Goal: Task Accomplishment & Management: Use online tool/utility

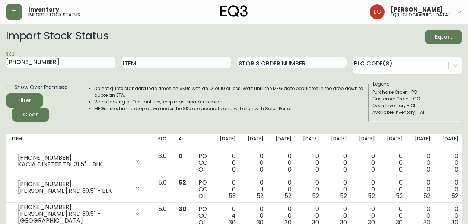
scroll to position [27, 0]
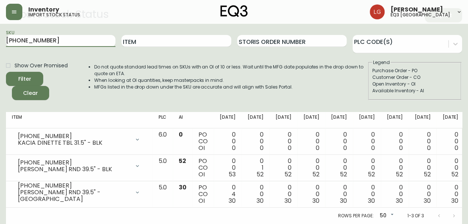
type input "[PHONE_NUMBER]"
click at [6, 72] on button "Filter" at bounding box center [24, 79] width 37 height 14
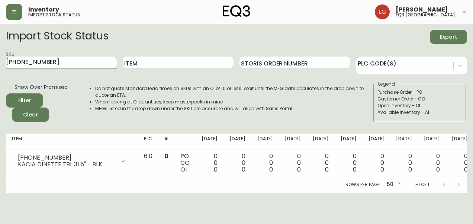
drag, startPoint x: 63, startPoint y: 60, endPoint x: 0, endPoint y: 68, distance: 63.9
click at [0, 68] on html "Inventory import stock status [PERSON_NAME] eq3 [GEOGRAPHIC_DATA] Import Stock …" at bounding box center [236, 96] width 473 height 193
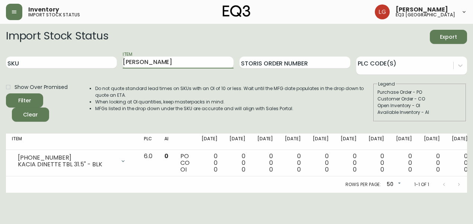
type input "[PERSON_NAME]"
click at [6, 93] on button "Filter" at bounding box center [24, 100] width 37 height 14
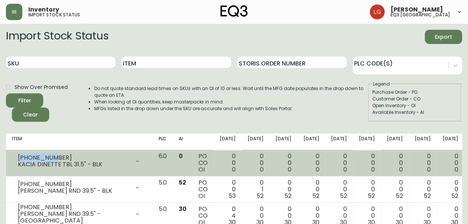
drag, startPoint x: 51, startPoint y: 158, endPoint x: 16, endPoint y: 157, distance: 35.4
click at [16, 157] on div "[PHONE_NUMBER] KACIA DINETTE TBL 31.5" - BLK" at bounding box center [79, 161] width 134 height 16
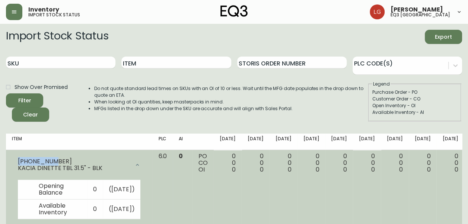
copy div "[PHONE_NUMBER]"
